Goal: Transaction & Acquisition: Purchase product/service

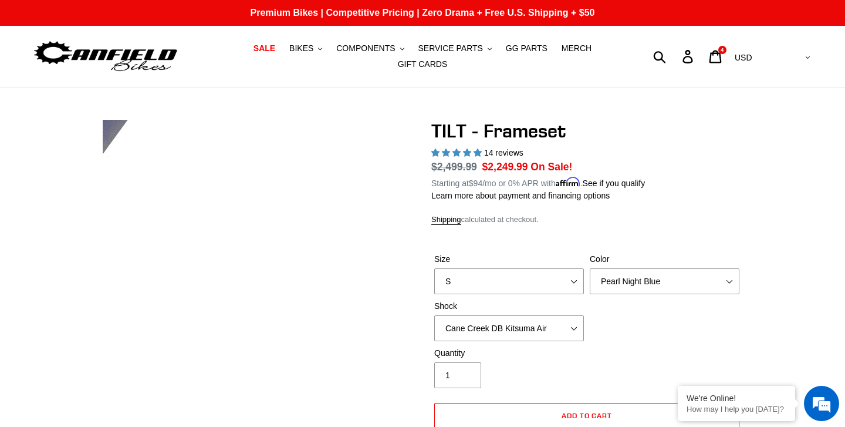
select select "Cane Creek DB Kitsuma Air"
select select "highest-rating"
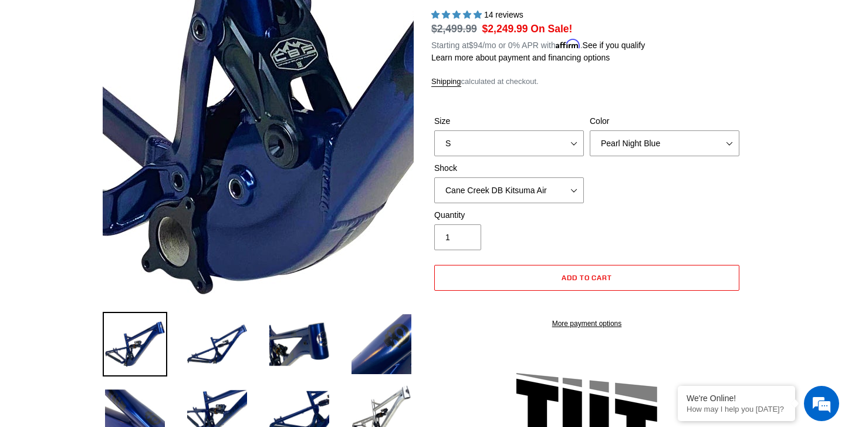
scroll to position [129, 0]
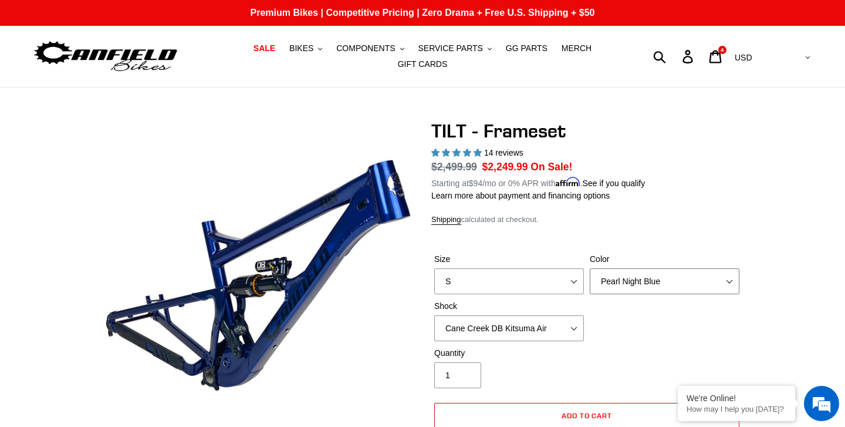
select select "Stealth Silver"
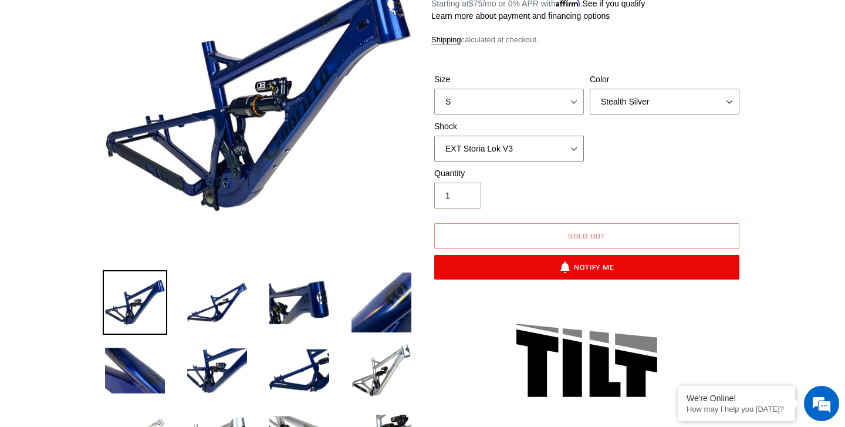
scroll to position [180, 0]
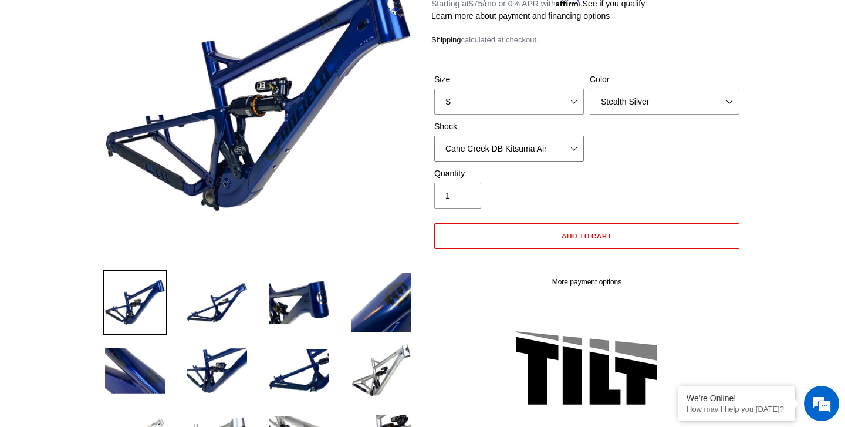
select select "No Shock"
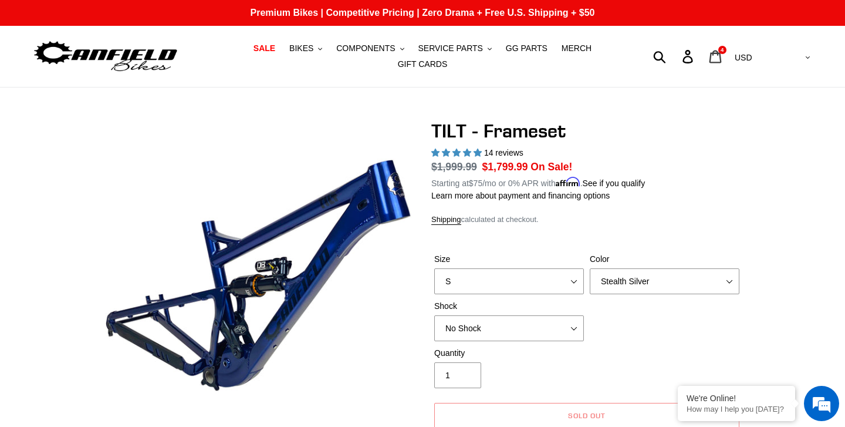
click at [722, 58] on icon at bounding box center [715, 57] width 13 height 14
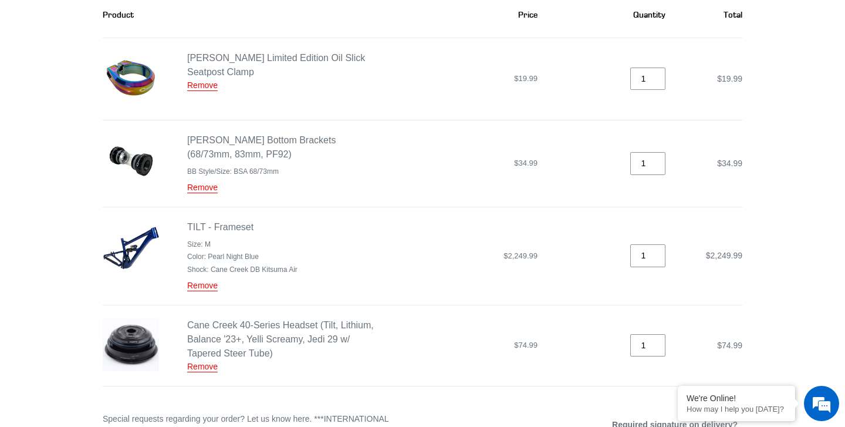
scroll to position [188, 0]
click at [209, 286] on link "Remove" at bounding box center [202, 284] width 31 height 11
